Goal: Information Seeking & Learning: Understand process/instructions

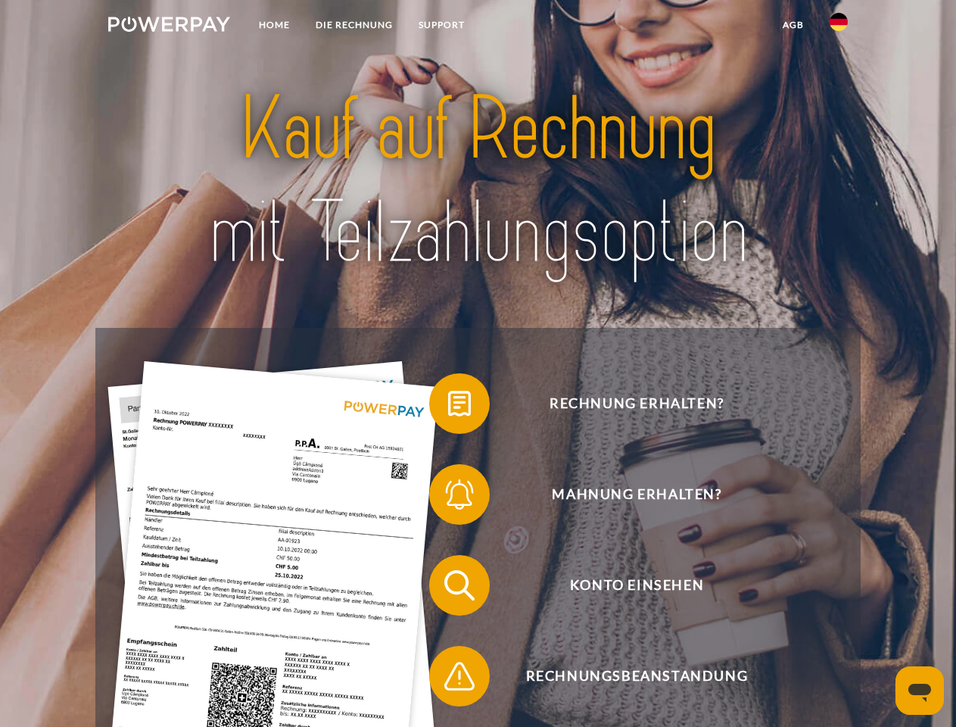
click at [169, 26] on img at bounding box center [169, 24] width 122 height 15
click at [839, 26] on img at bounding box center [839, 22] width 18 height 18
click at [792, 25] on link "agb" at bounding box center [793, 24] width 47 height 27
click at [448, 406] on span at bounding box center [437, 404] width 76 height 76
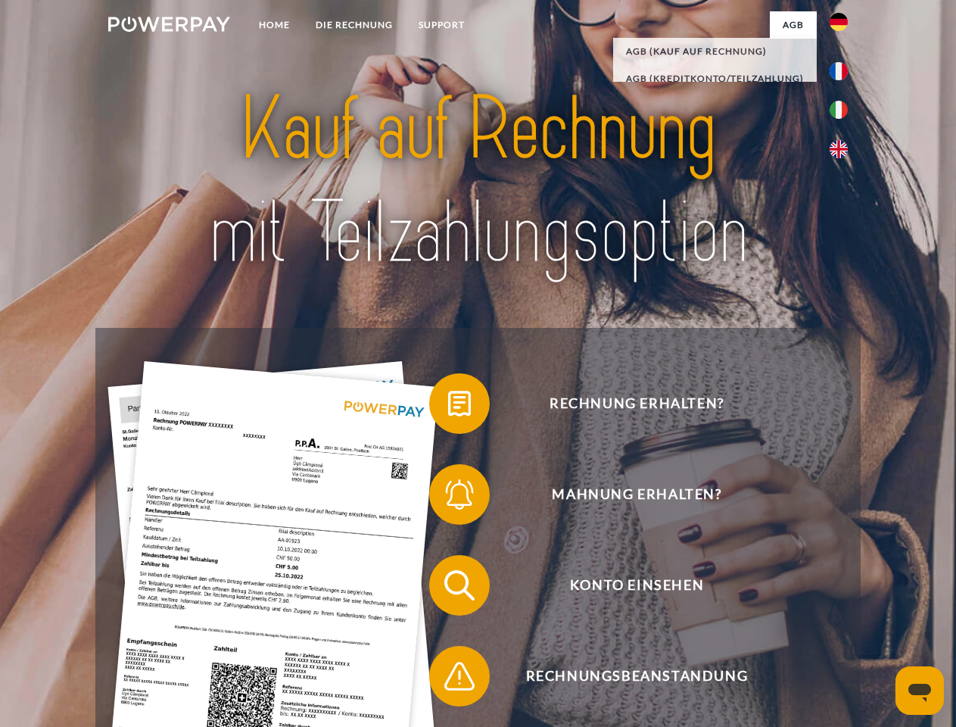
click at [448, 497] on span at bounding box center [437, 494] width 76 height 76
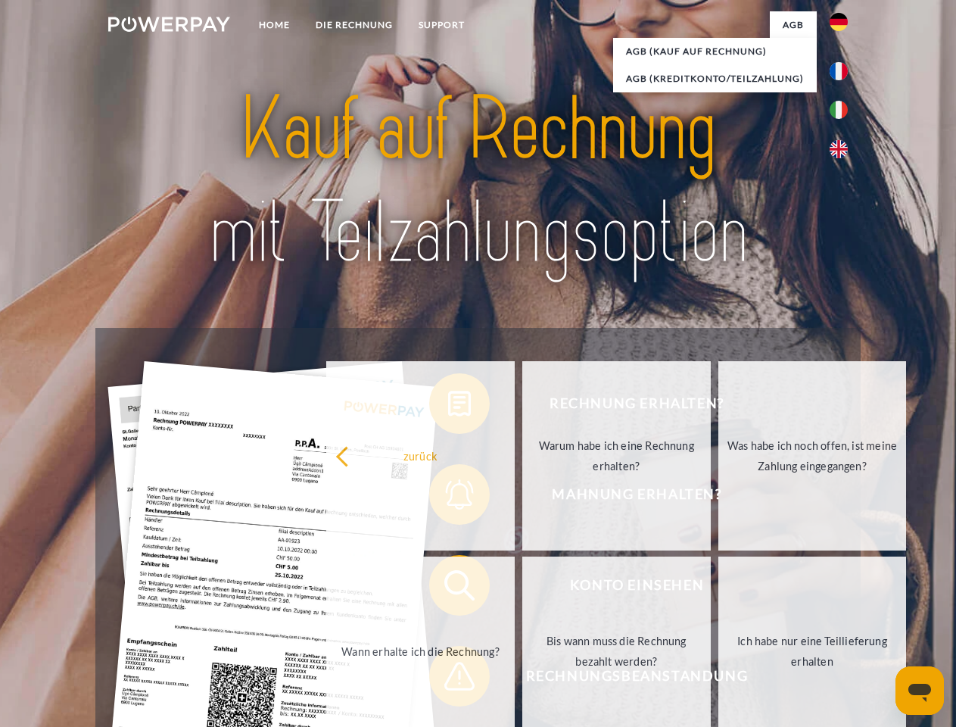
click at [522, 588] on link "Bis wann muss die Rechnung bezahlt werden?" at bounding box center [616, 650] width 188 height 189
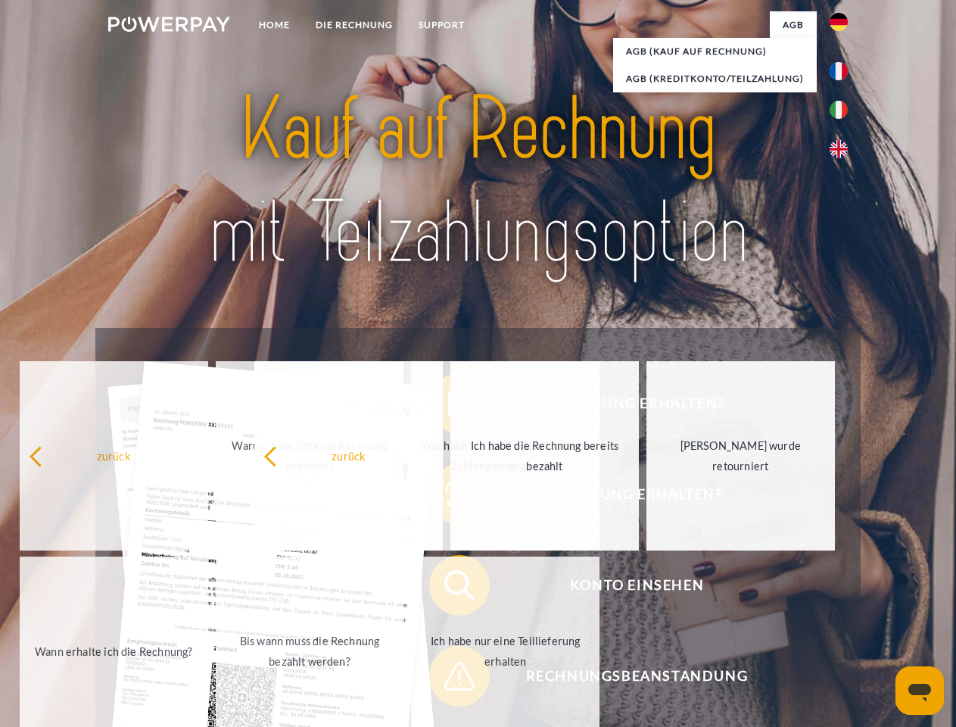
click at [448, 679] on span at bounding box center [437, 676] width 76 height 76
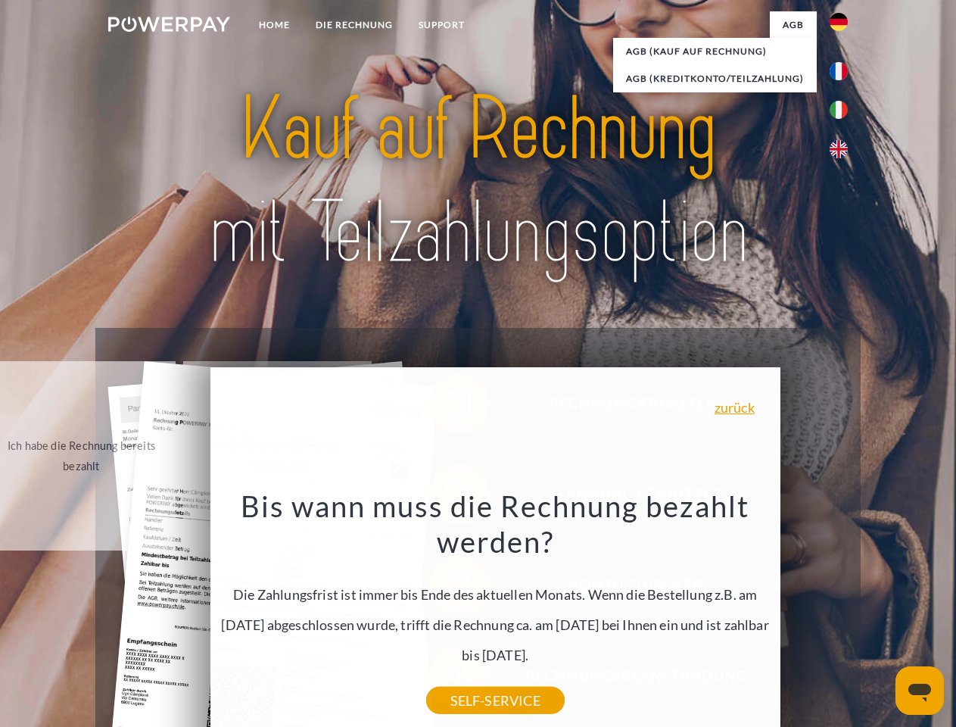
click at [920, 690] on icon "Messaging-Fenster öffnen" at bounding box center [919, 692] width 23 height 18
